Goal: Navigation & Orientation: Understand site structure

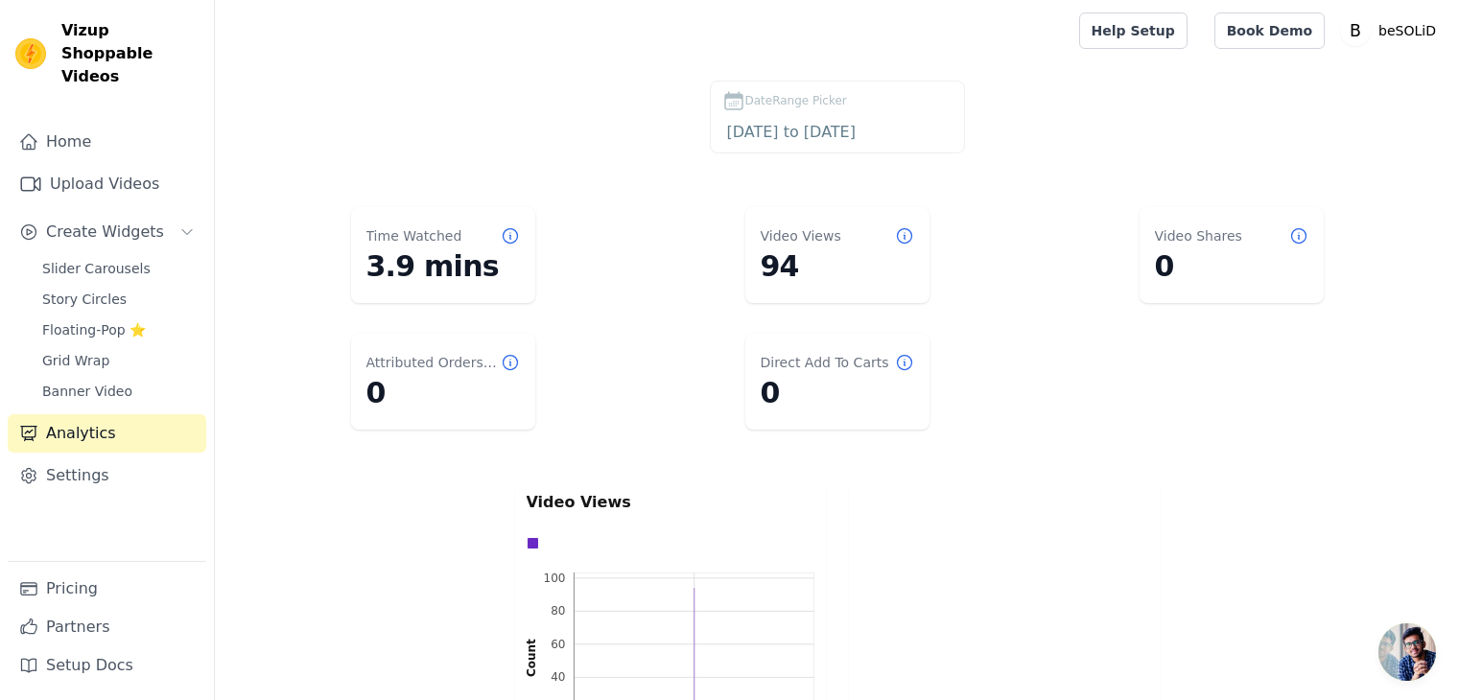
scroll to position [58, 0]
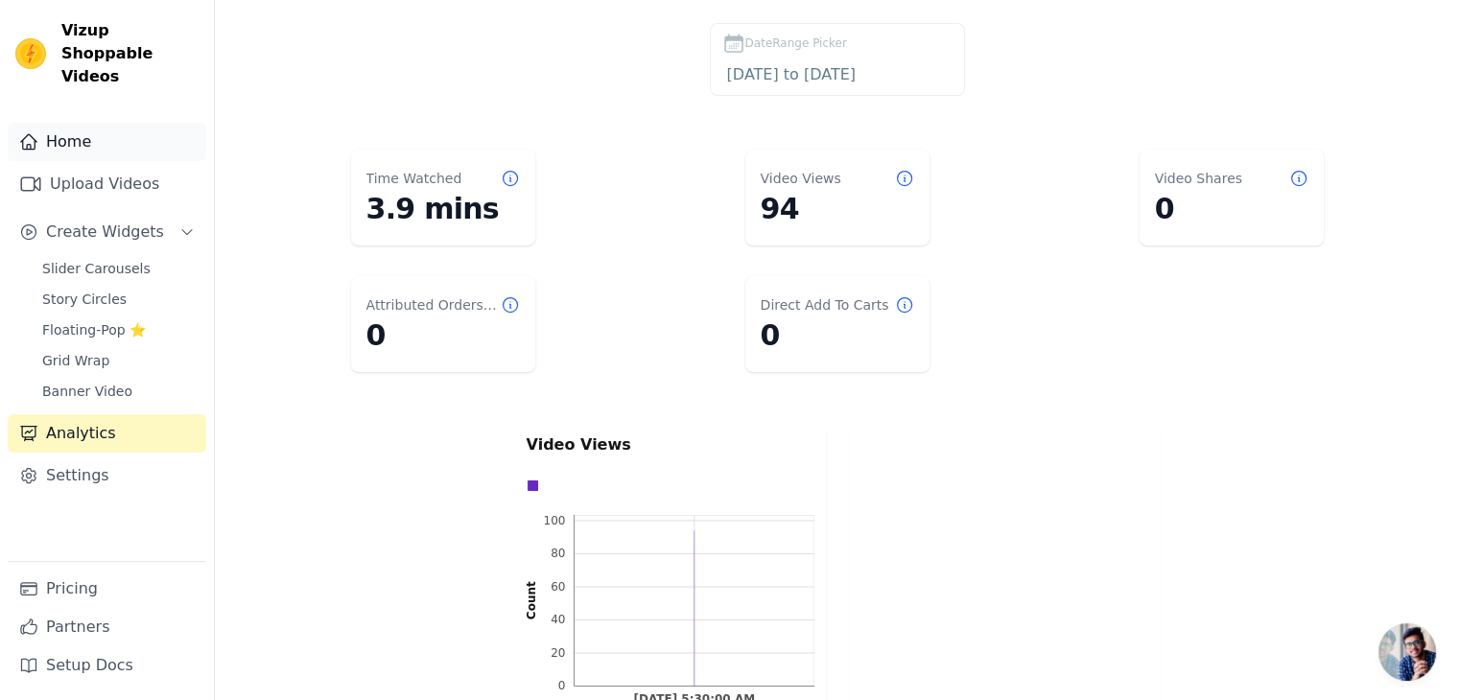
click at [63, 123] on link "Home" at bounding box center [107, 142] width 199 height 38
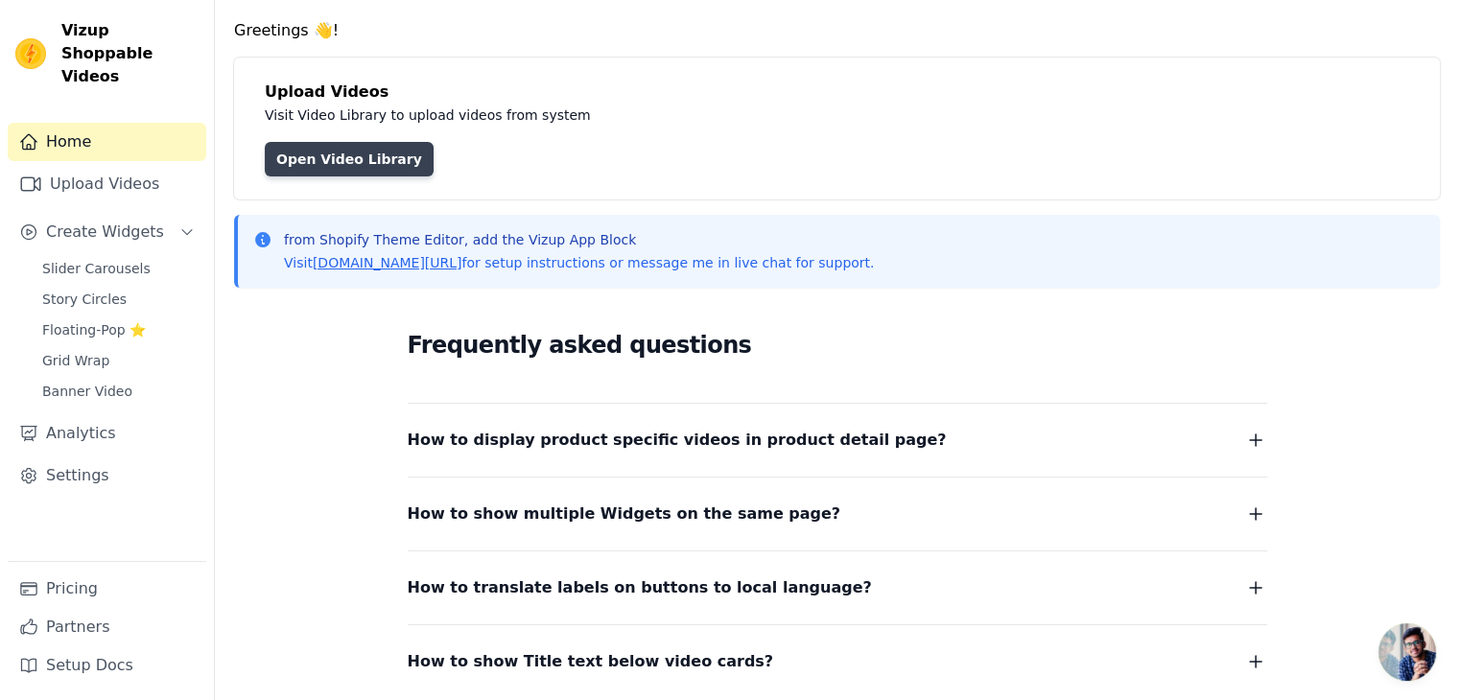
click at [363, 162] on link "Open Video Library" at bounding box center [349, 159] width 169 height 35
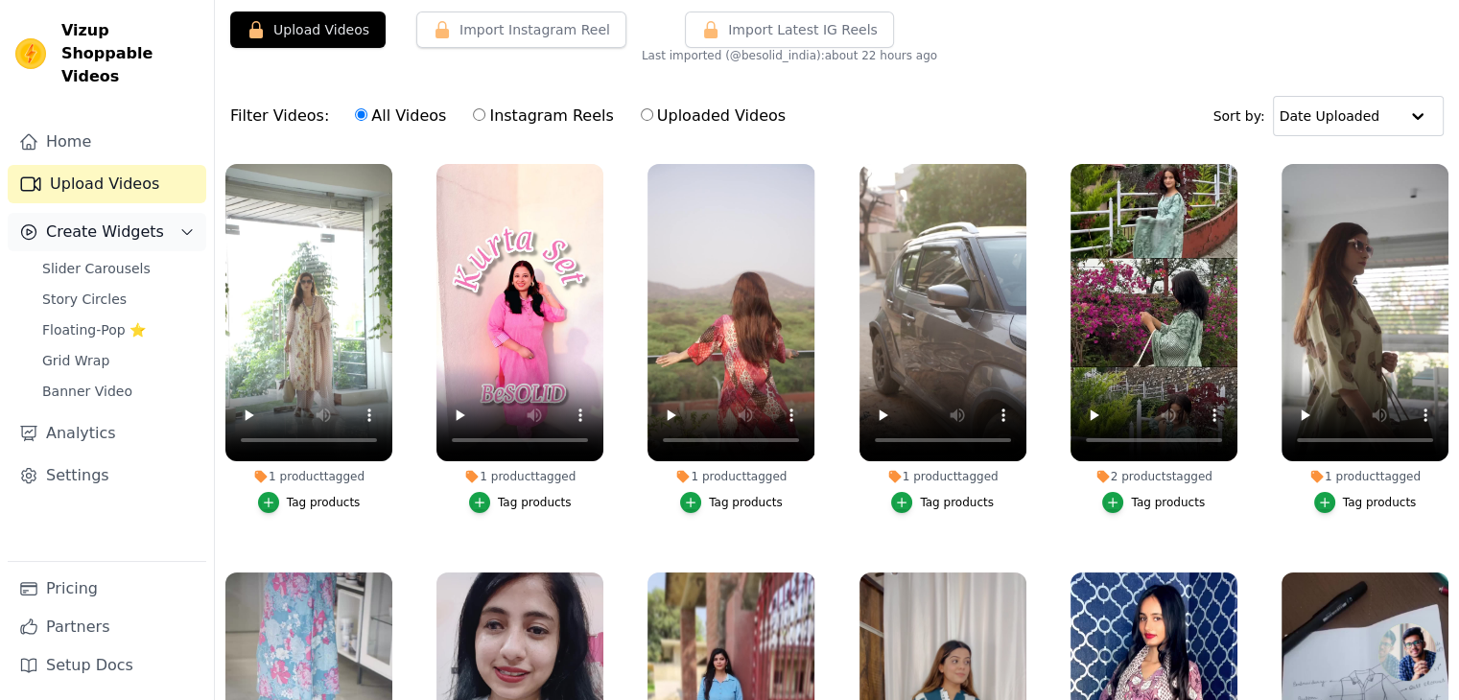
click at [110, 221] on span "Create Widgets" at bounding box center [105, 232] width 118 height 23
click at [106, 259] on span "Slider Carousels" at bounding box center [96, 268] width 108 height 19
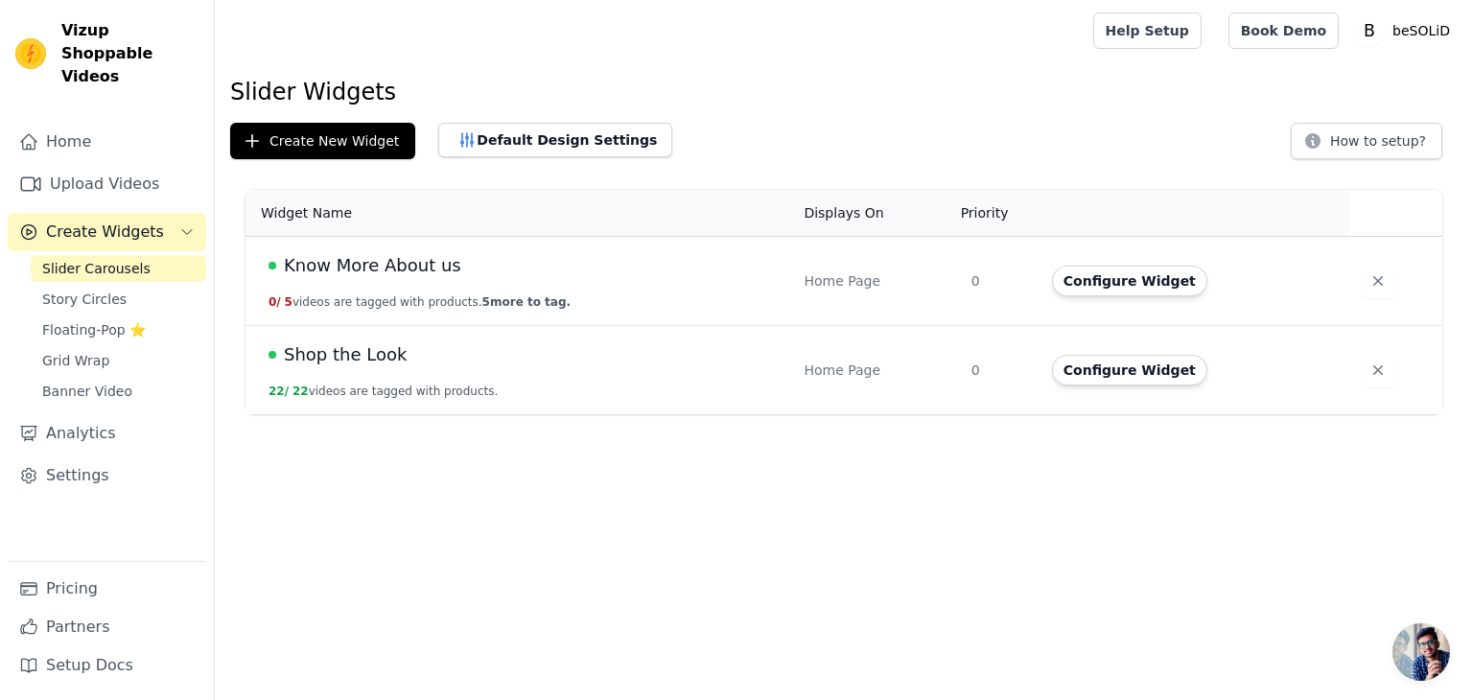
click at [105, 221] on span "Create Widgets" at bounding box center [105, 232] width 118 height 23
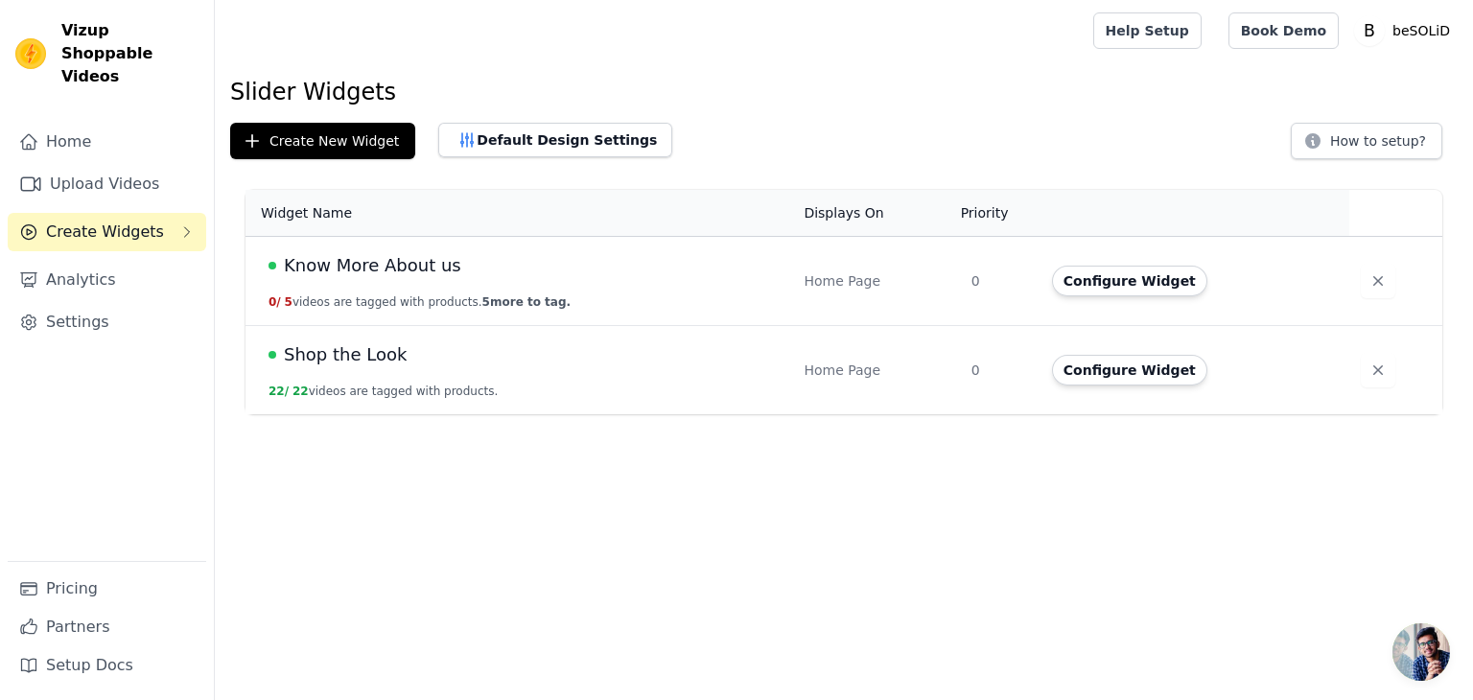
click at [114, 221] on span "Create Widgets" at bounding box center [105, 232] width 118 height 23
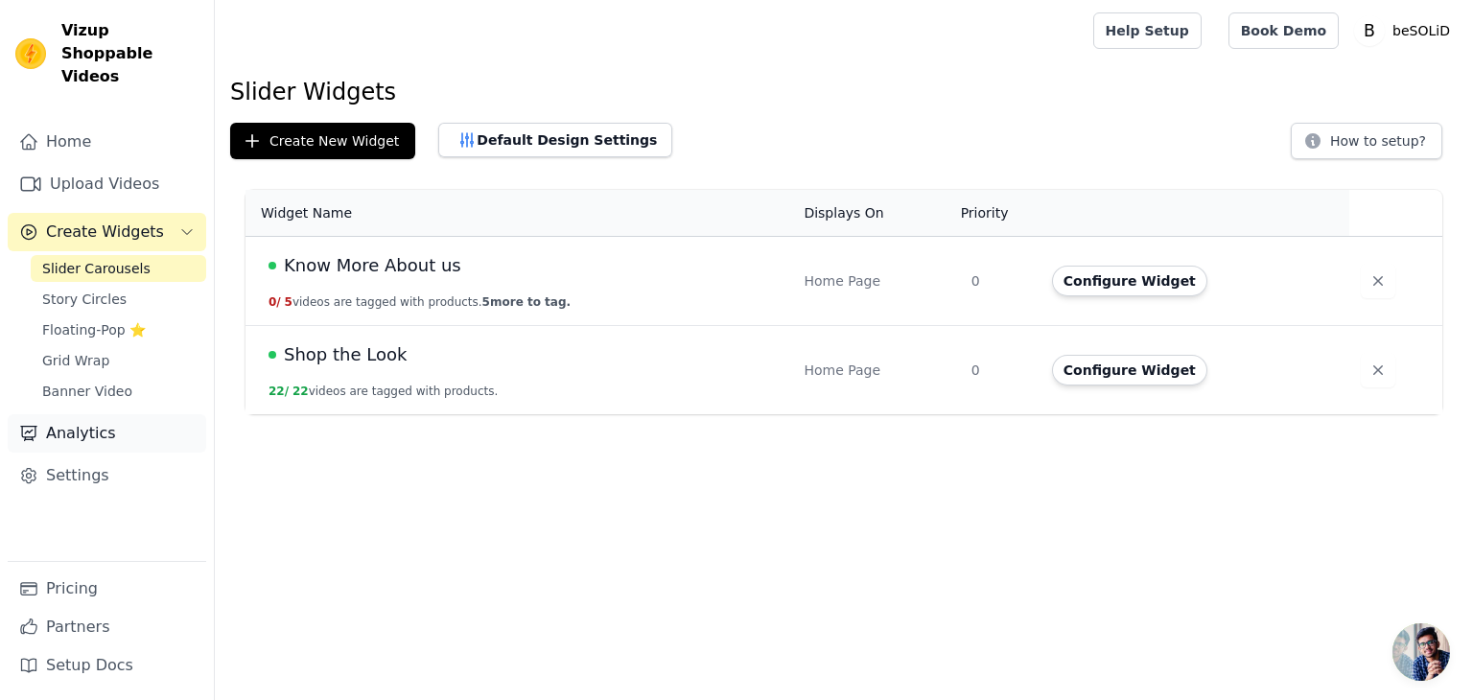
click at [77, 421] on link "Analytics" at bounding box center [107, 433] width 199 height 38
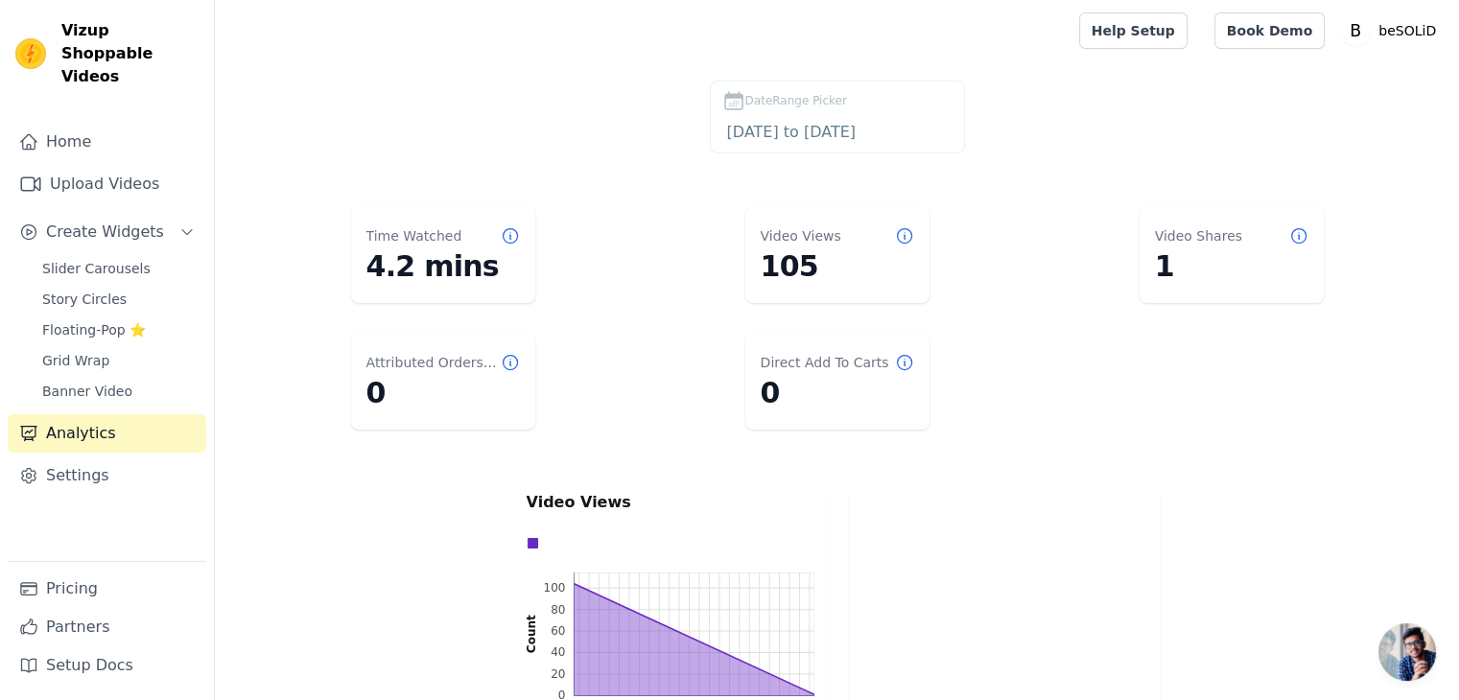
click at [834, 117] on label "DateRange Picker [DATE] to [DATE]" at bounding box center [837, 117] width 255 height 73
click at [836, 127] on input "[DATE] to [DATE]" at bounding box center [837, 132] width 230 height 25
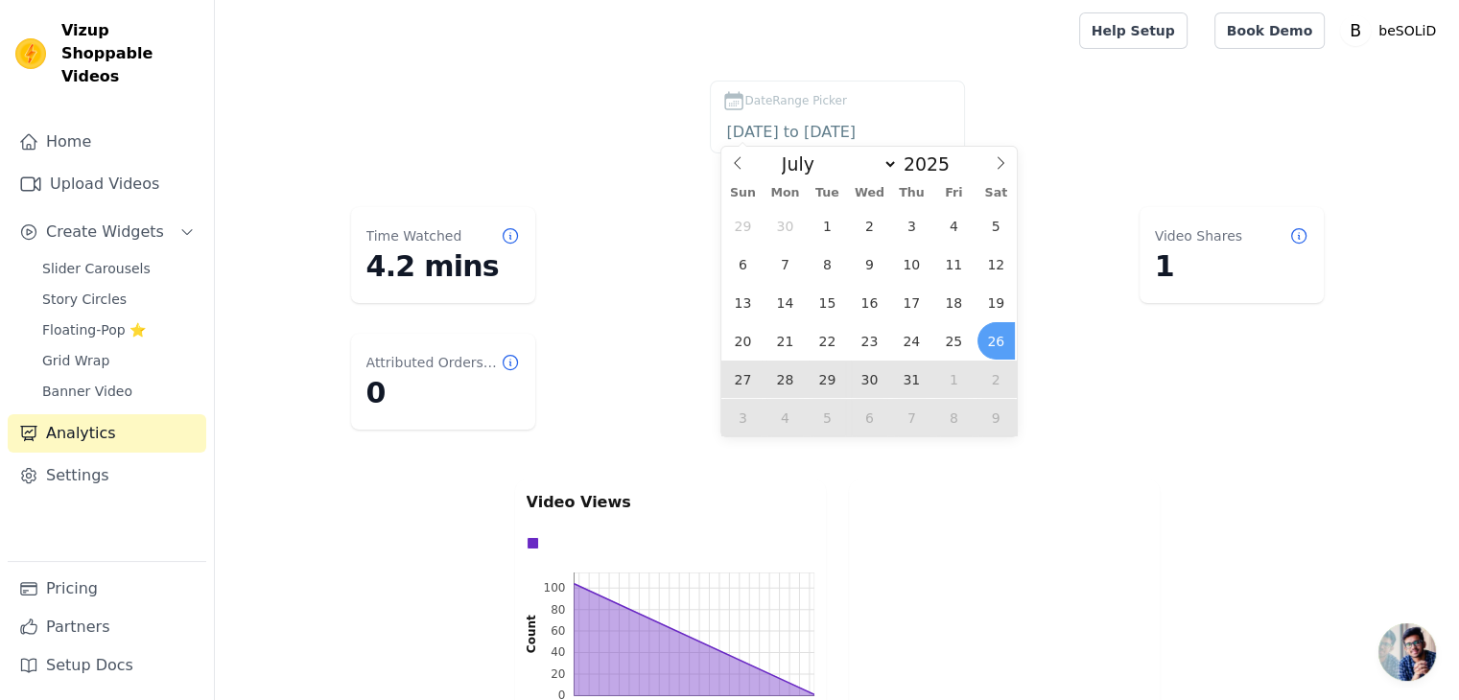
click at [994, 340] on span "26" at bounding box center [995, 340] width 37 height 37
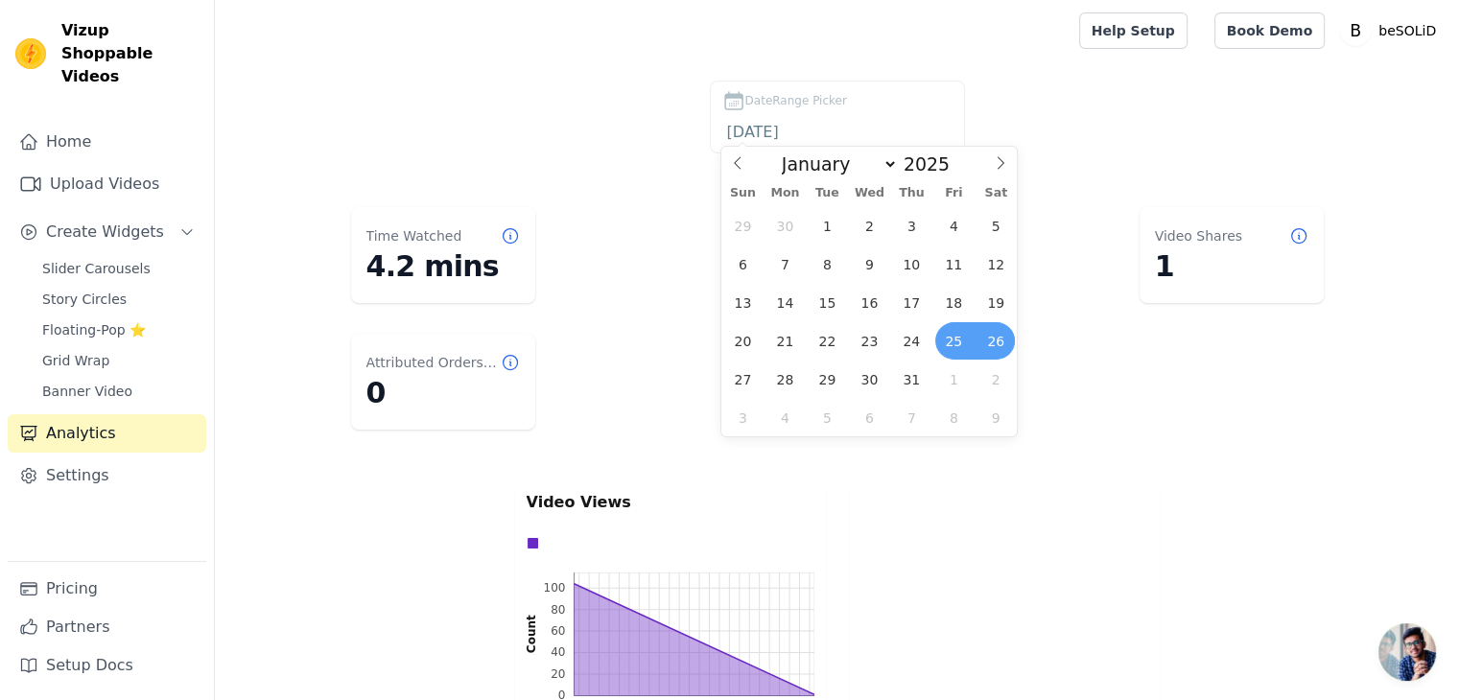
click at [959, 344] on span "25" at bounding box center [953, 340] width 37 height 37
type input "[DATE] to [DATE]"
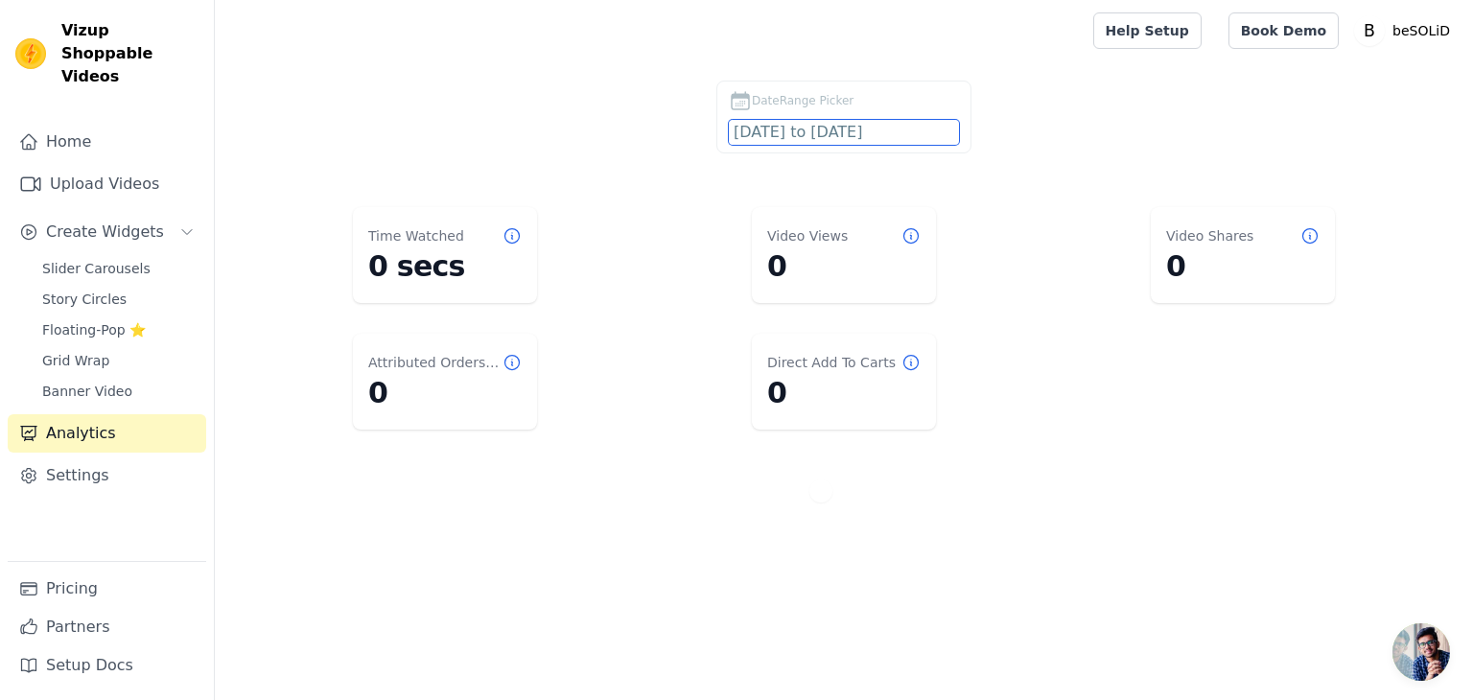
click at [876, 129] on input "[DATE] to [DATE]" at bounding box center [844, 132] width 230 height 25
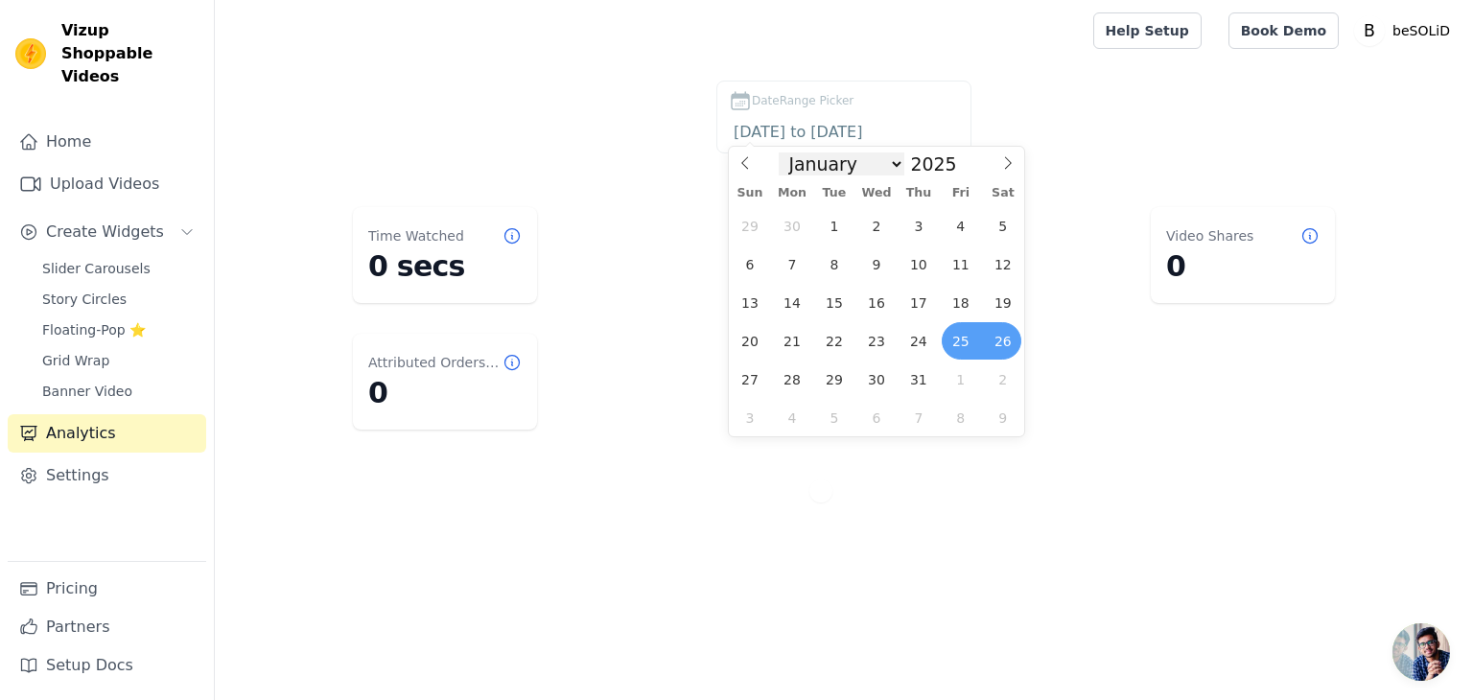
click at [894, 173] on select "January February March April May June July August September October November De…" at bounding box center [842, 163] width 126 height 23
select select "7"
click at [794, 152] on select "January February March April May June July August September October November De…" at bounding box center [842, 163] width 126 height 23
click at [748, 381] on span "24" at bounding box center [749, 379] width 37 height 37
click at [742, 382] on span "24" at bounding box center [749, 379] width 37 height 37
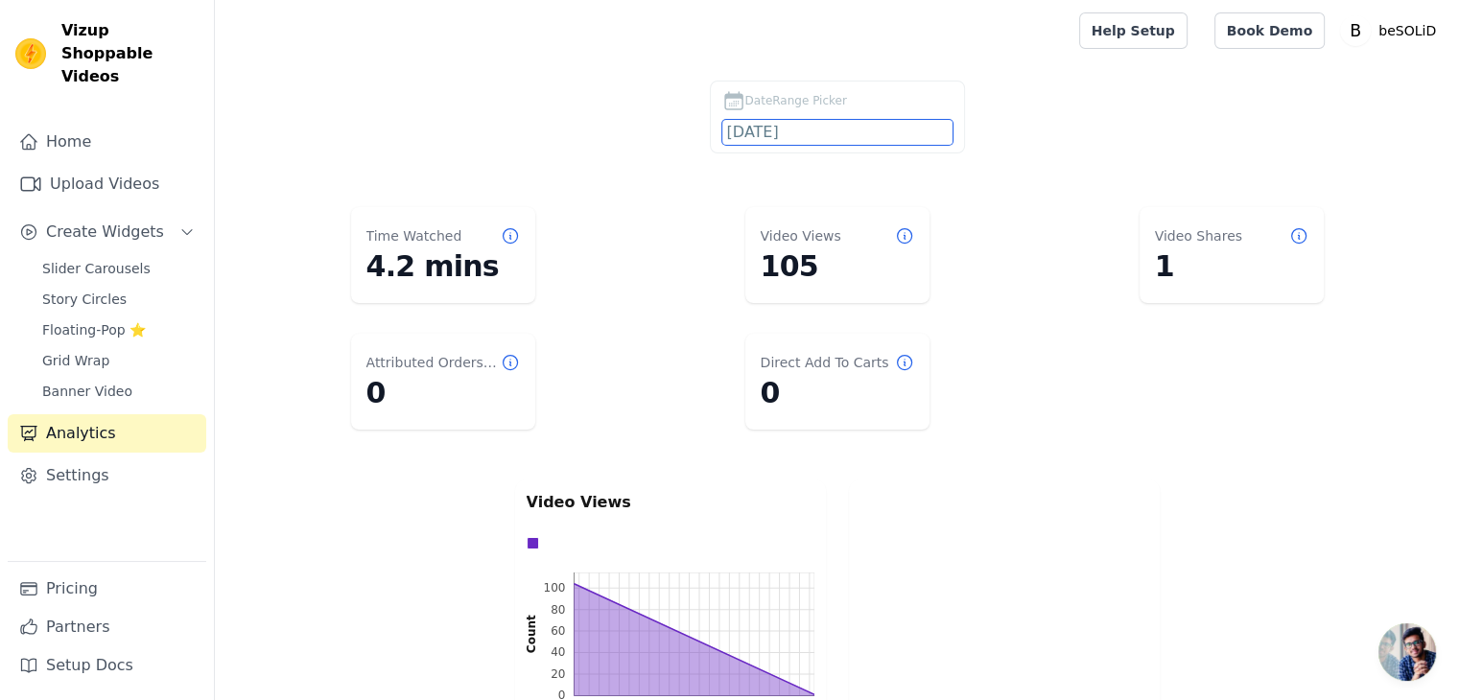
click at [766, 129] on input "[DATE]" at bounding box center [837, 132] width 230 height 25
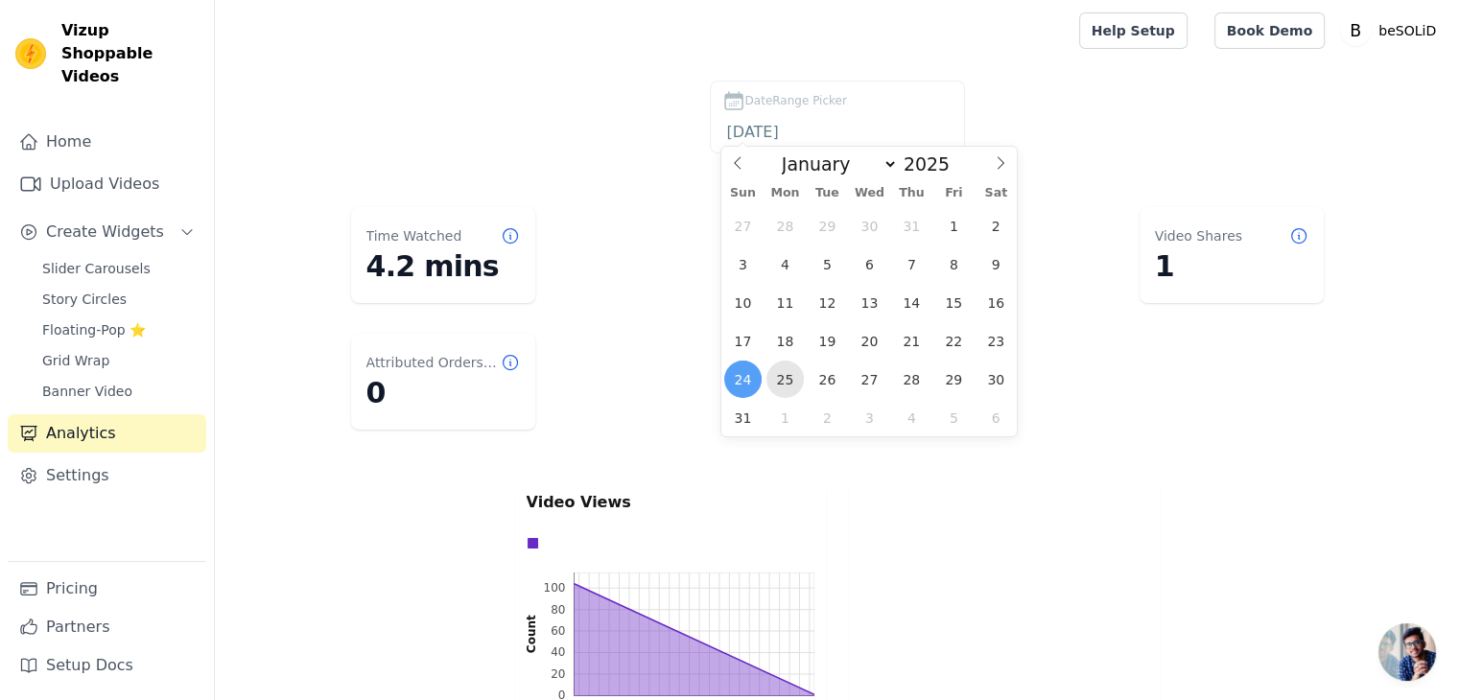
click at [789, 381] on span "25" at bounding box center [784, 379] width 37 height 37
type input "[DATE]"
click at [789, 381] on span "25" at bounding box center [784, 379] width 37 height 37
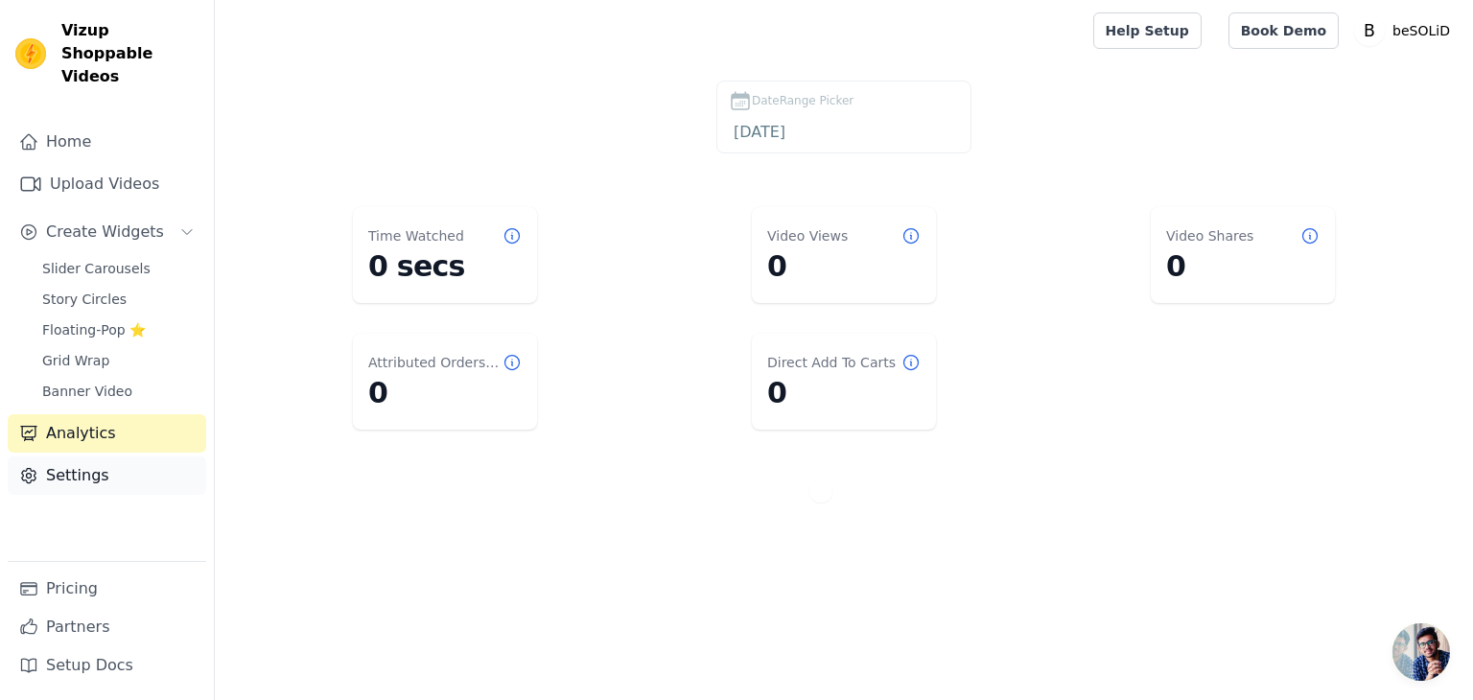
click at [86, 459] on link "Settings" at bounding box center [107, 476] width 199 height 38
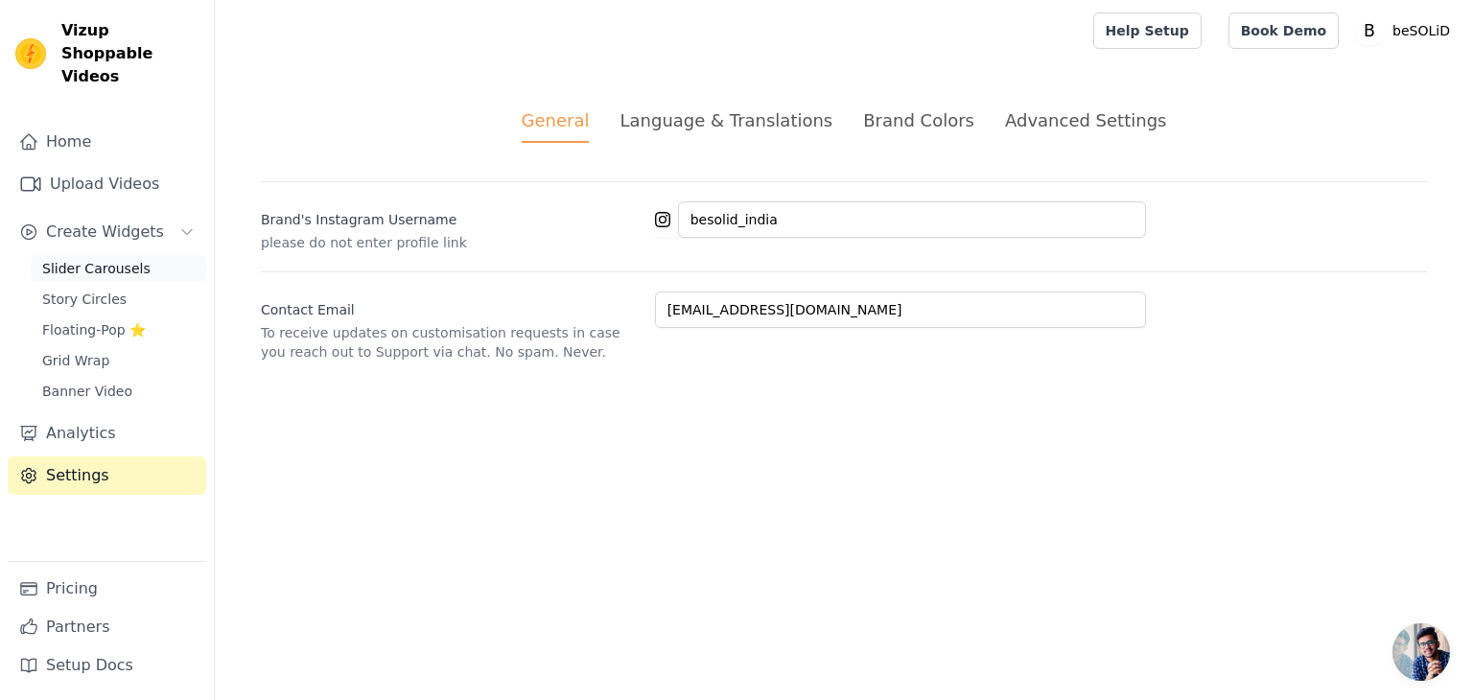
click at [115, 259] on span "Slider Carousels" at bounding box center [96, 268] width 108 height 19
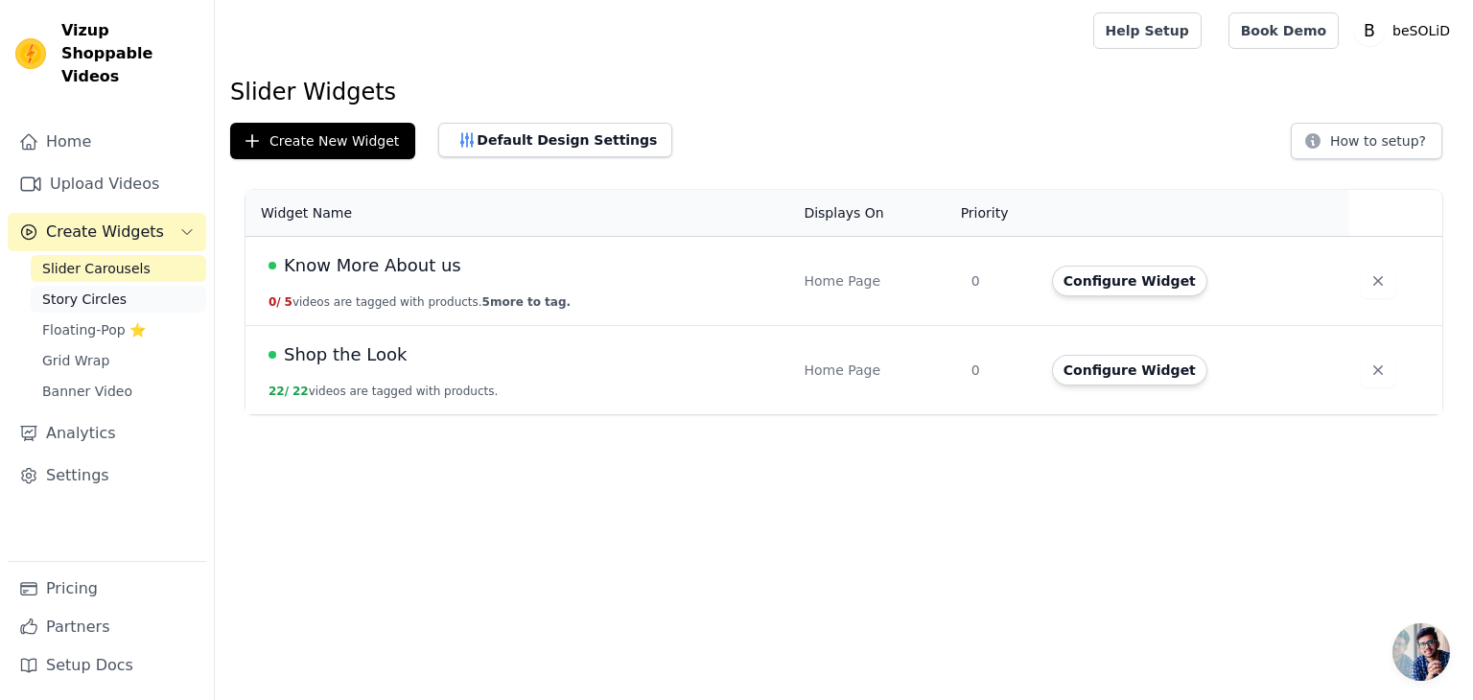
click at [102, 290] on span "Story Circles" at bounding box center [84, 299] width 84 height 19
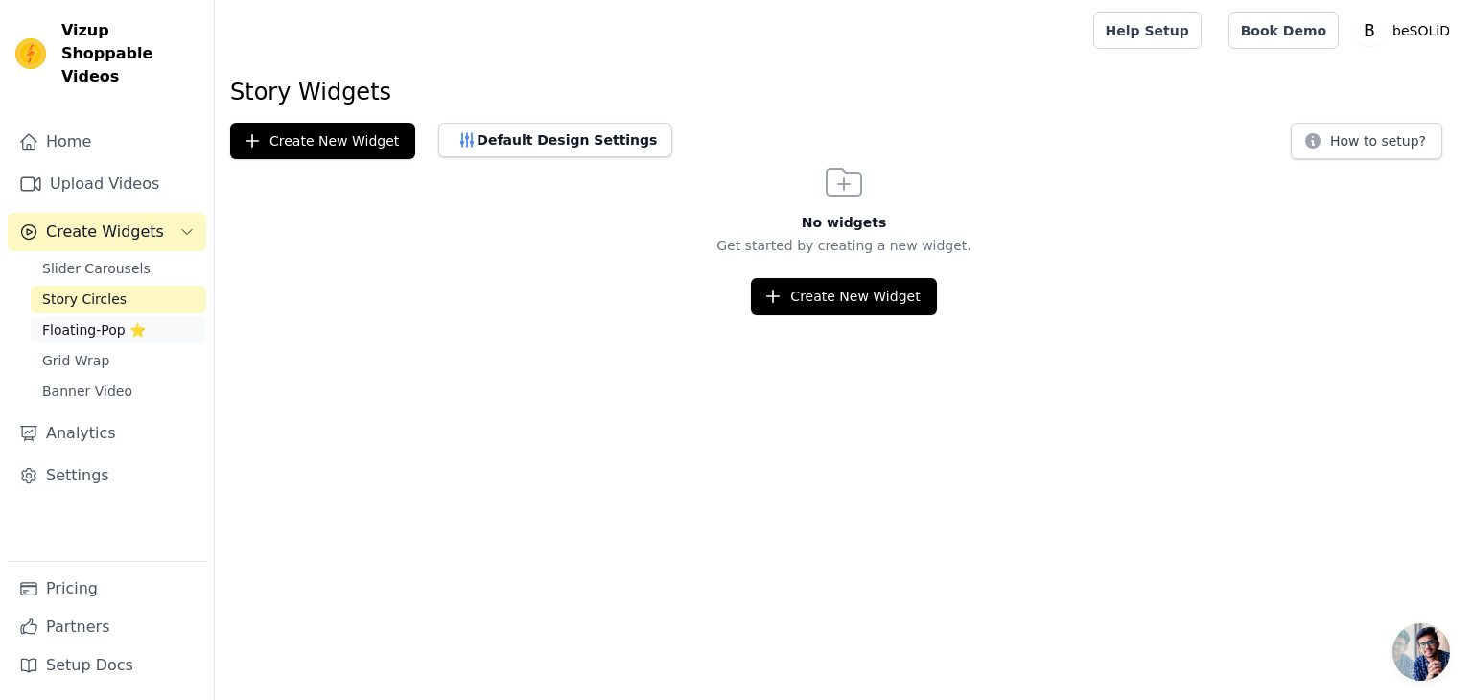
click at [90, 320] on span "Floating-Pop ⭐" at bounding box center [94, 329] width 104 height 19
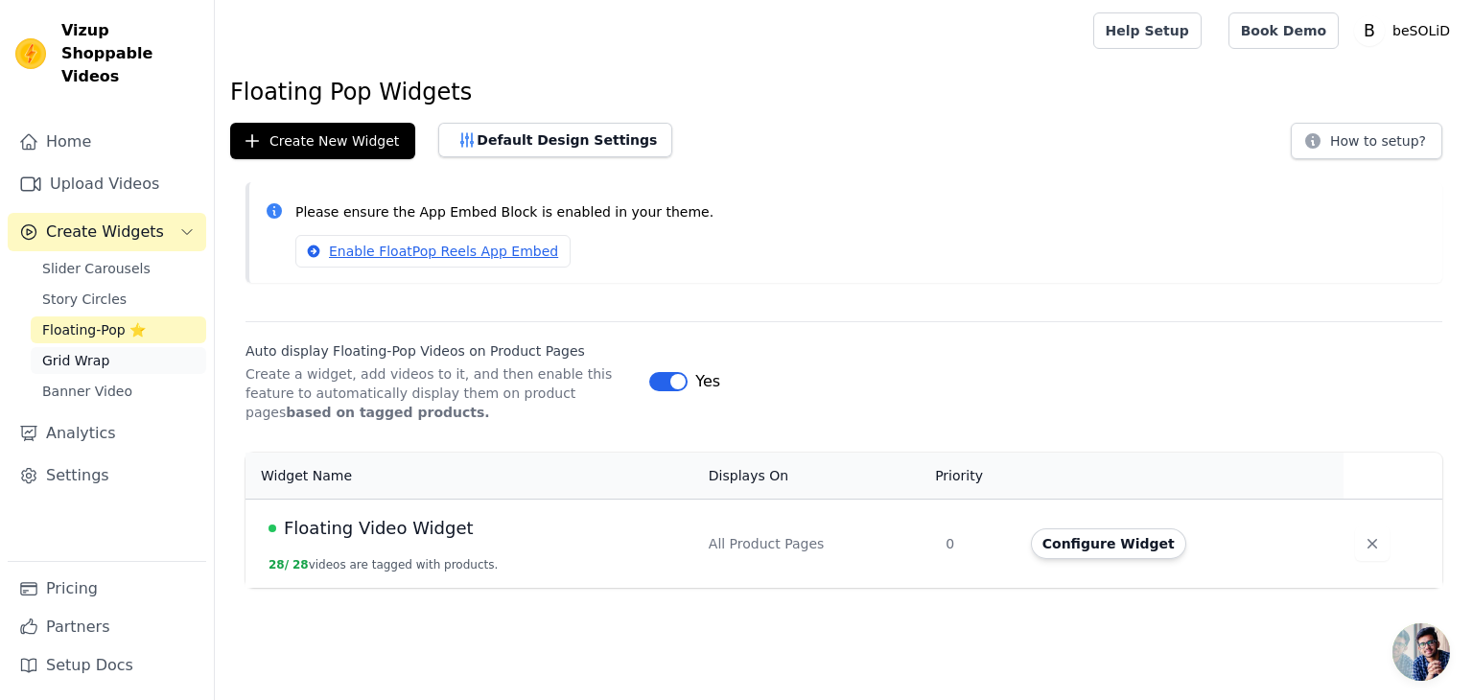
click at [93, 351] on span "Grid Wrap" at bounding box center [75, 360] width 67 height 19
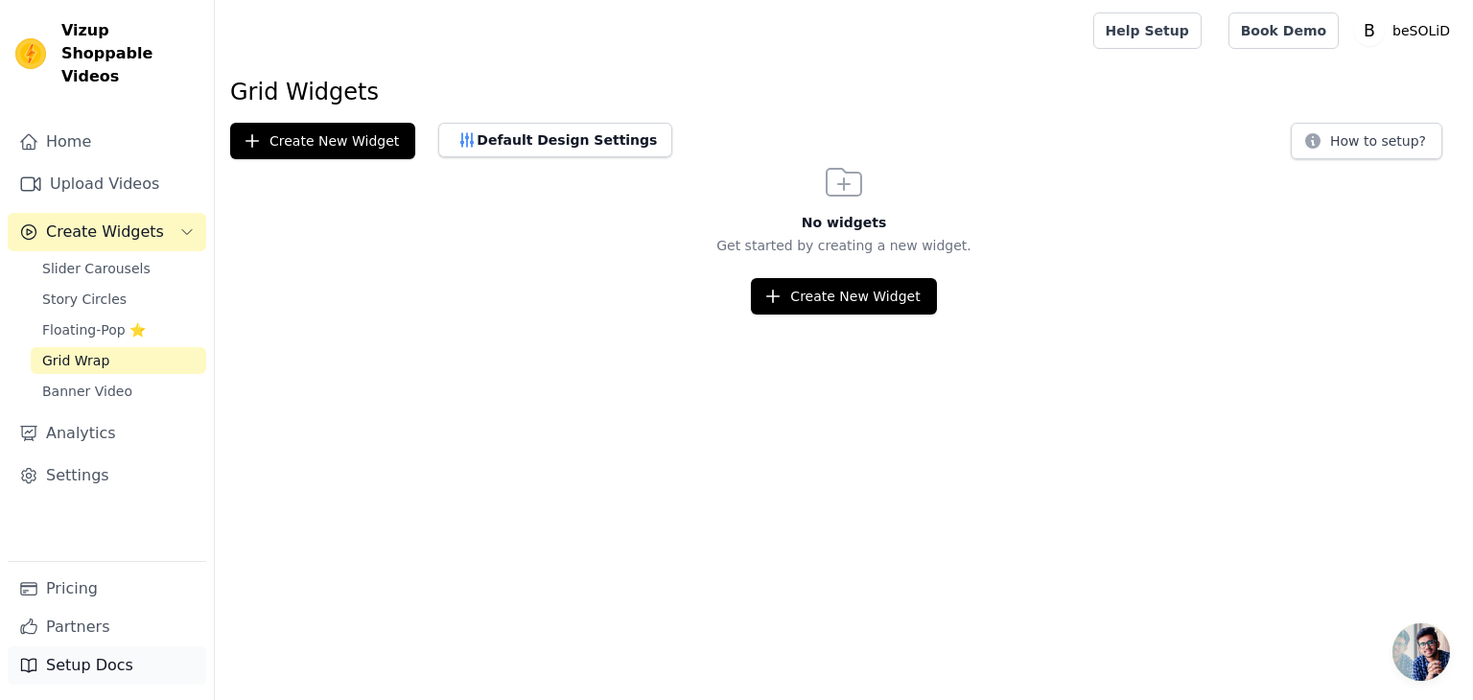
click at [96, 674] on link "Setup Docs" at bounding box center [107, 665] width 199 height 38
